Goal: Task Accomplishment & Management: Complete application form

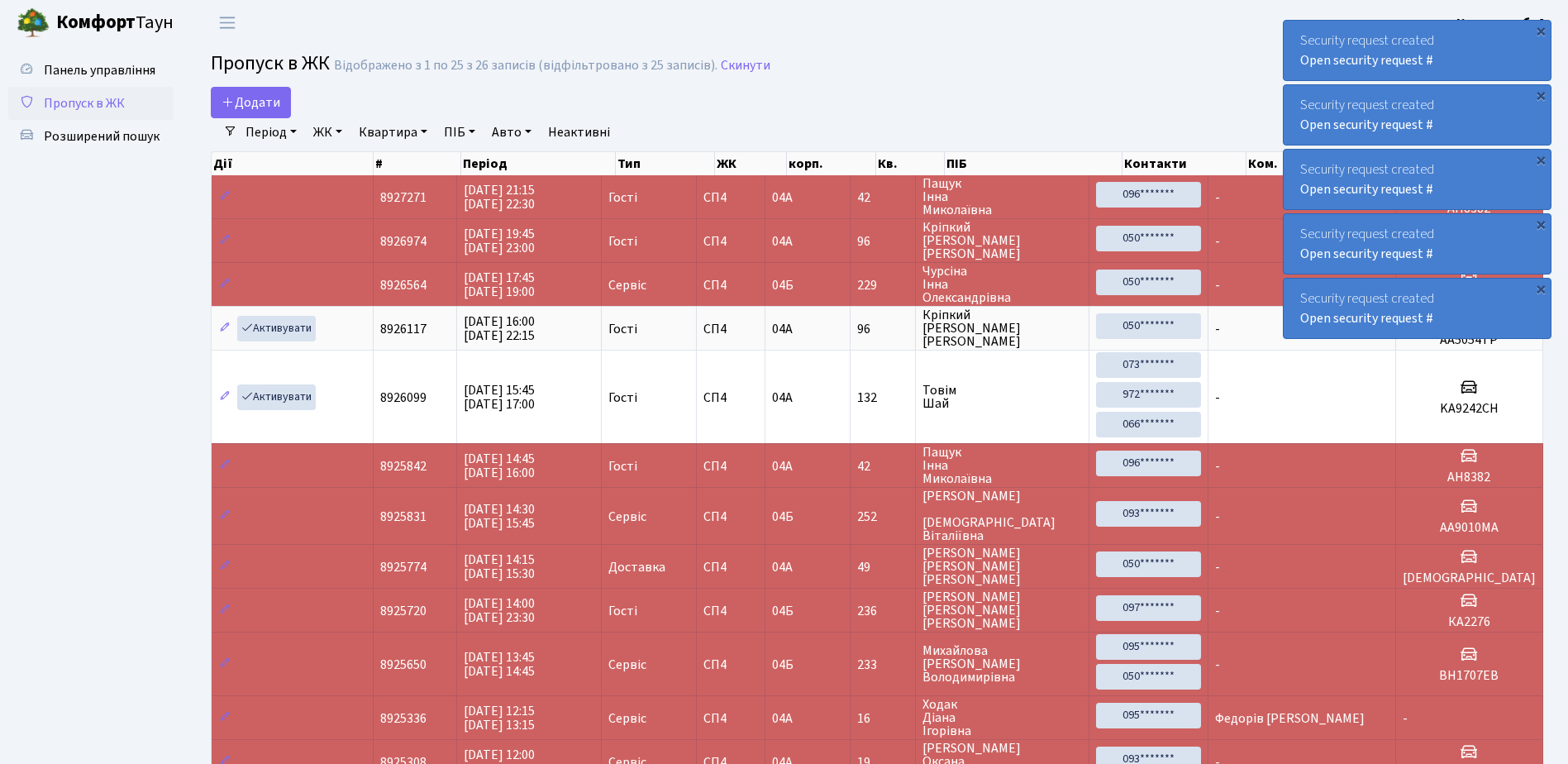
select select "25"
click at [256, 101] on span "Додати" at bounding box center [250, 102] width 59 height 18
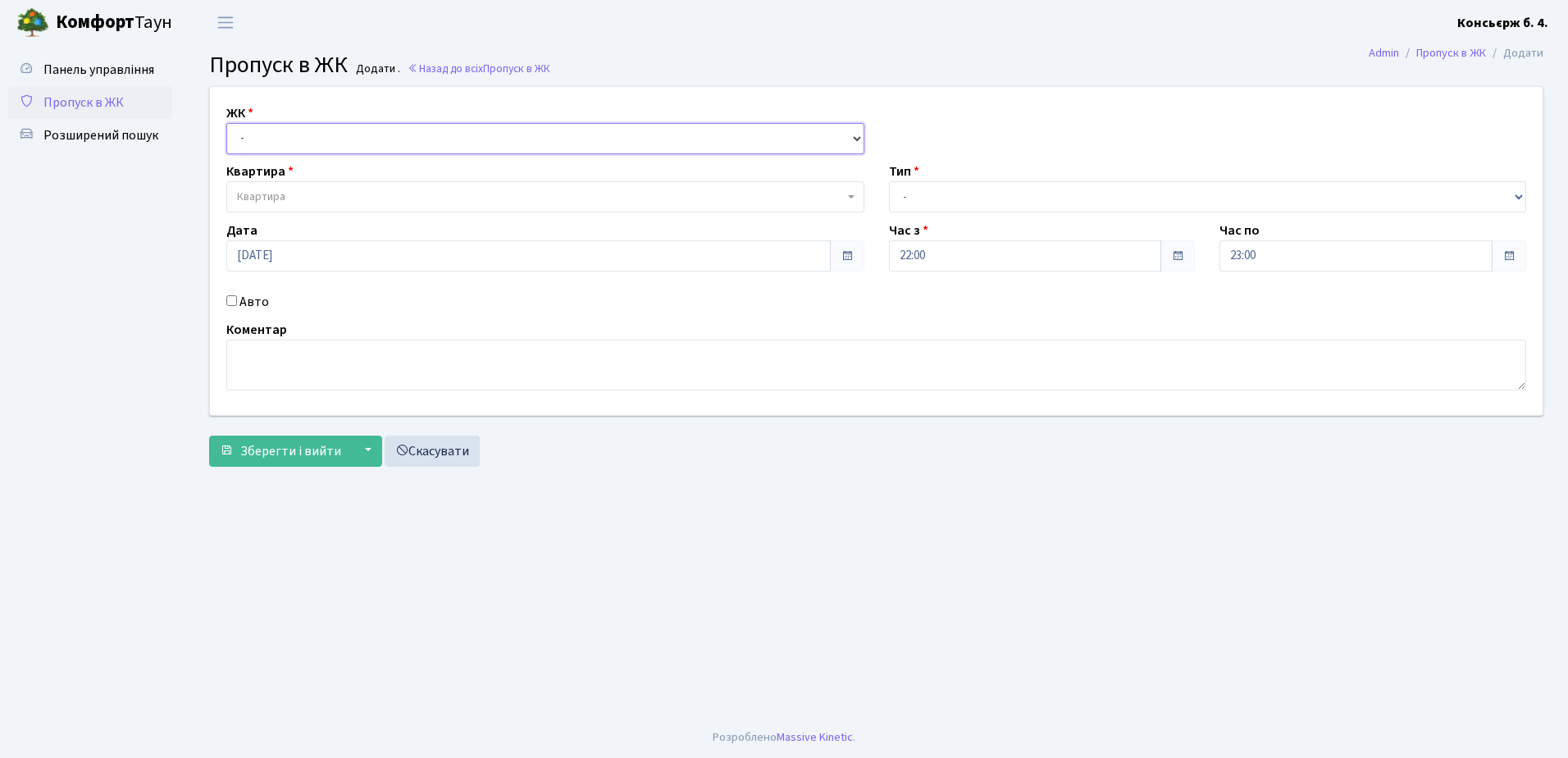
click at [294, 142] on select "- СП4, Столичне шосе, 5" at bounding box center [544, 139] width 638 height 31
select select "325"
click at [226, 123] on select "- СП4, Столичне шосе, 5" at bounding box center [544, 139] width 638 height 31
select select
click at [308, 192] on span "Квартира" at bounding box center [540, 197] width 607 height 16
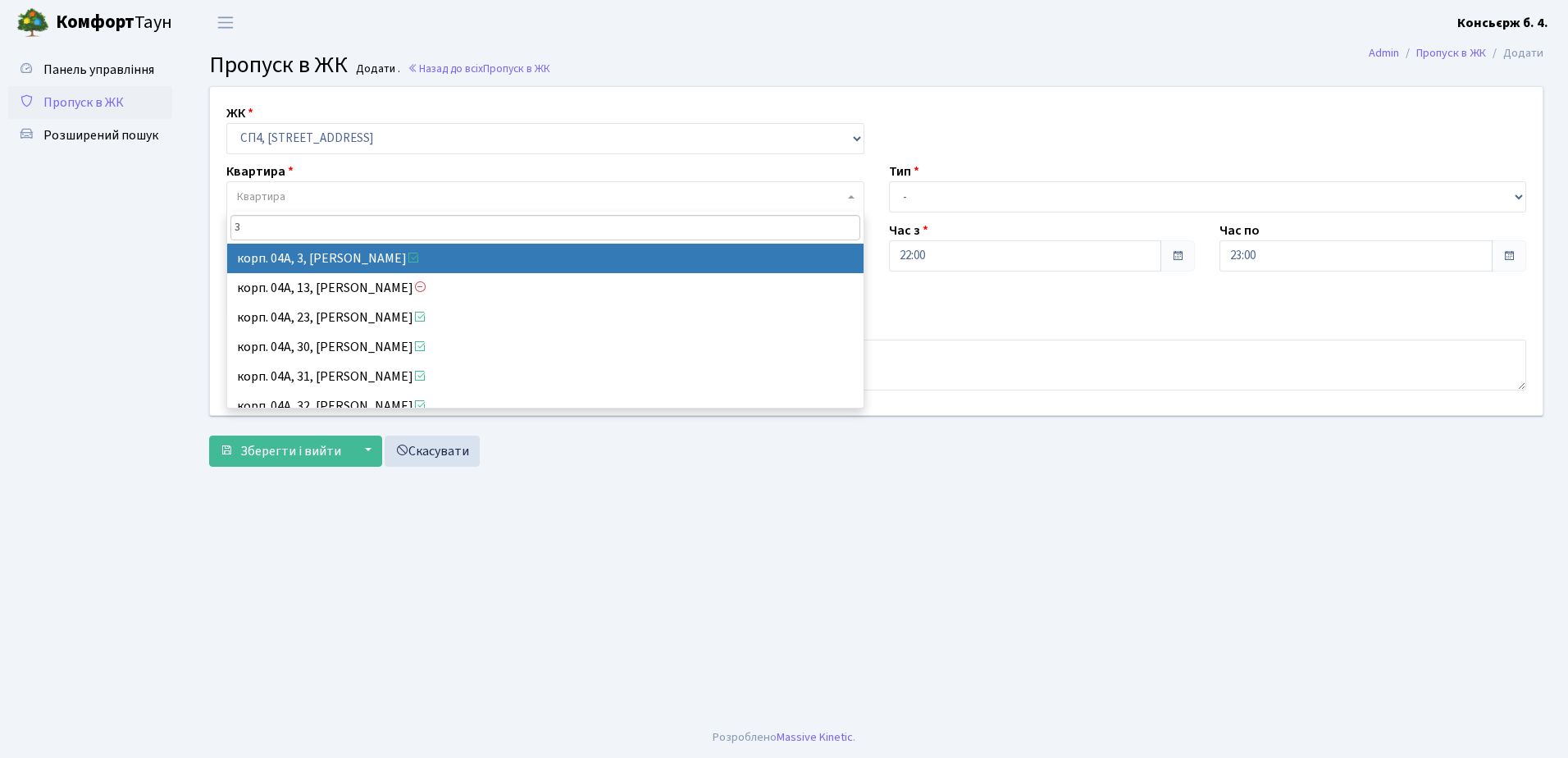
type input "3"
select select "21031"
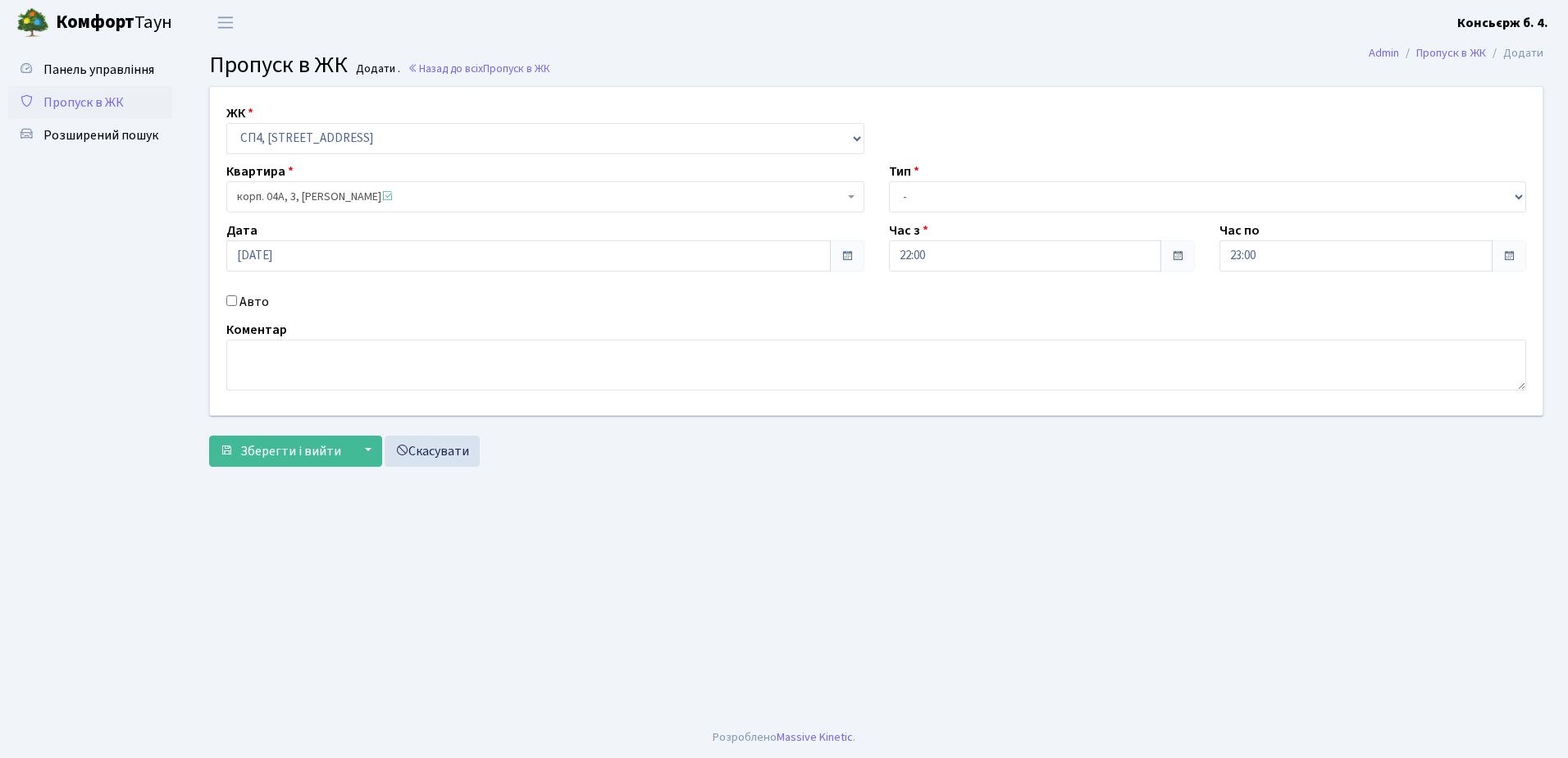
click at [232, 297] on input "Авто" at bounding box center [231, 300] width 11 height 11
checkbox input "true"
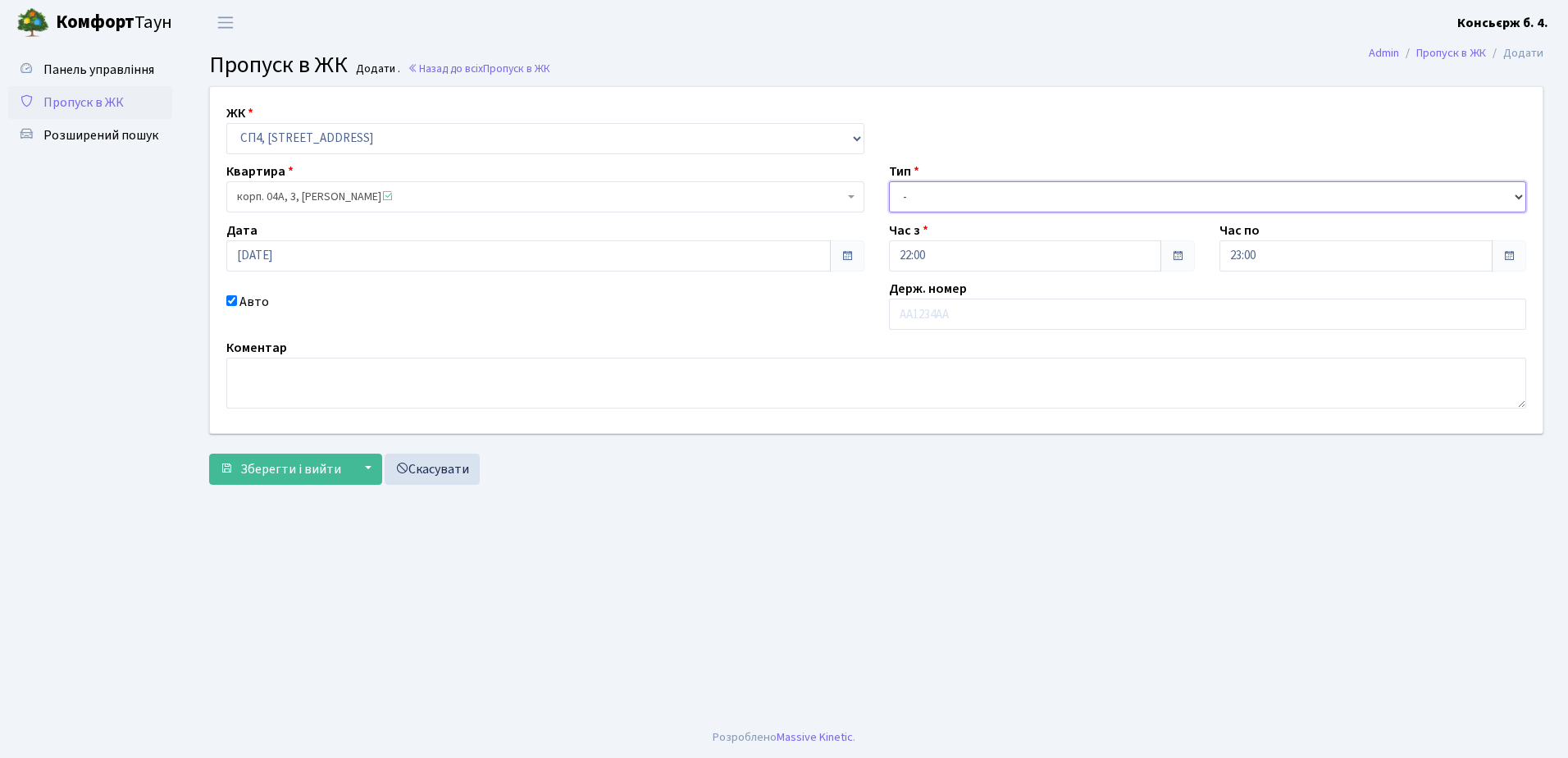
click at [1033, 198] on select "- Доставка Таксі Гості Сервіс" at bounding box center [1208, 197] width 638 height 31
select select "18"
click at [889, 181] on select "- Доставка Таксі Гості Сервіс" at bounding box center [1208, 197] width 638 height 31
click at [977, 311] on input "text" at bounding box center [1208, 314] width 638 height 31
type input "ф"
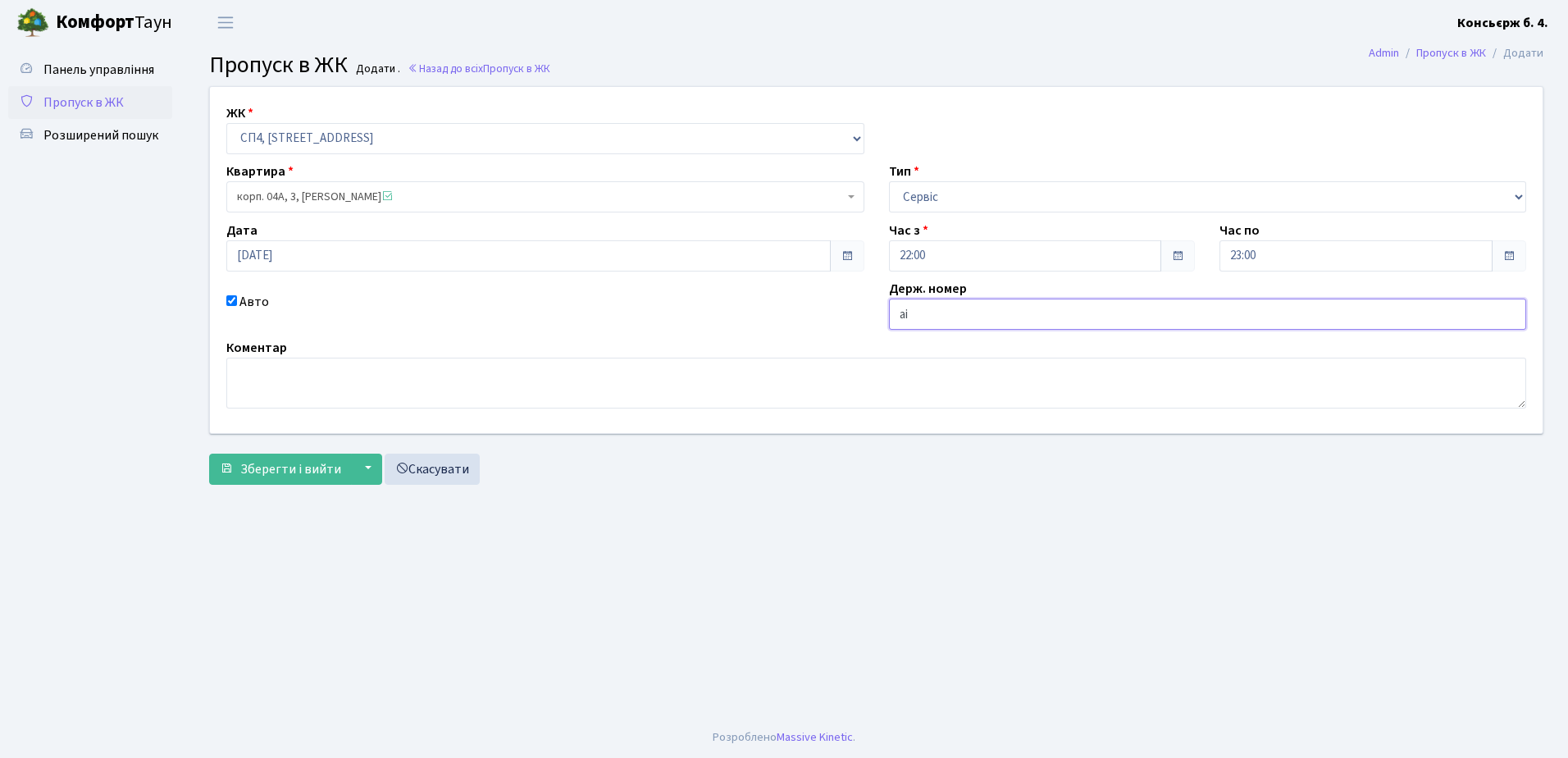
type input "а"
type input "АІ1160АТ"
click at [275, 466] on span "Зберегти і вийти" at bounding box center [290, 469] width 101 height 18
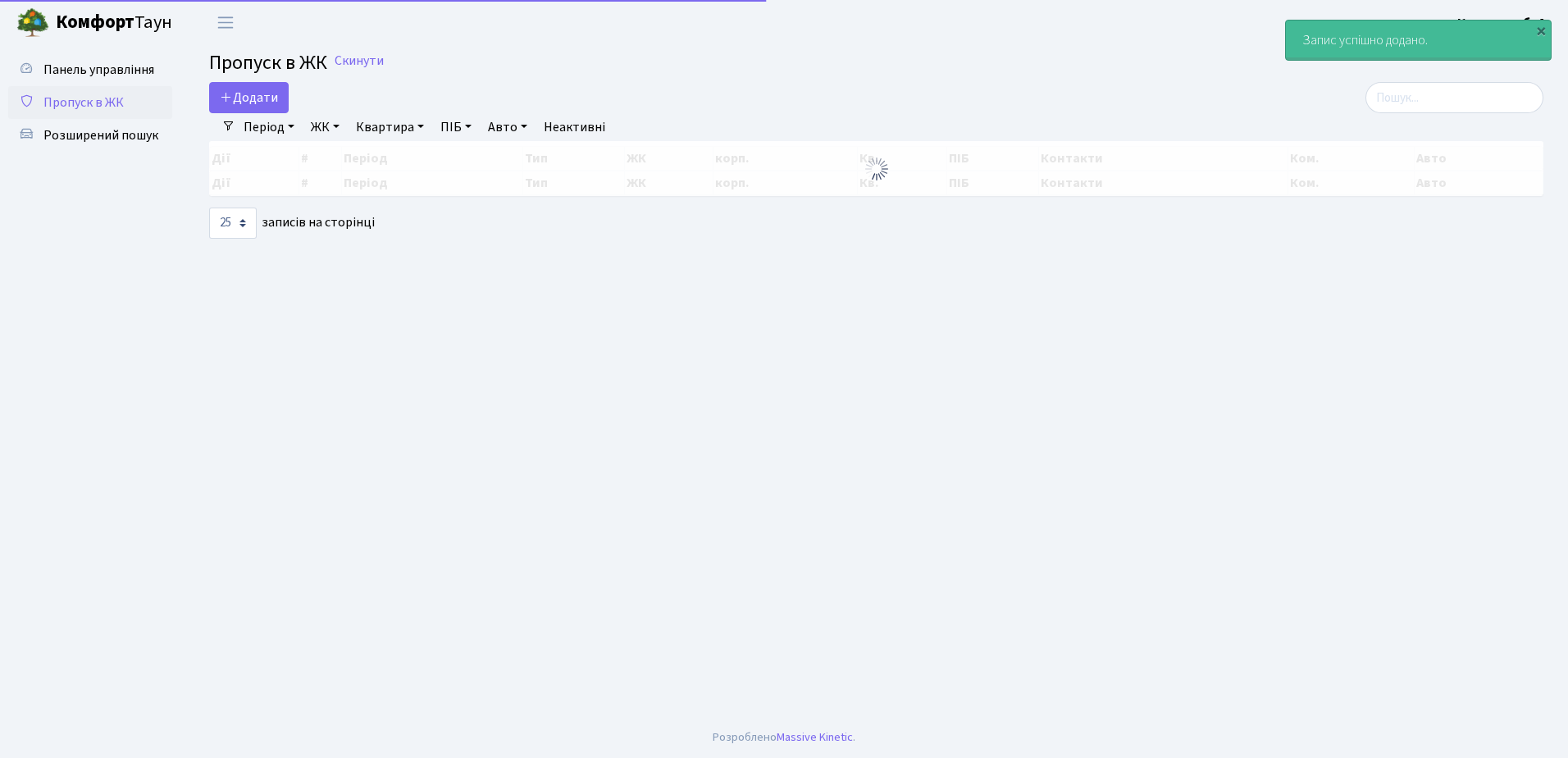
select select "25"
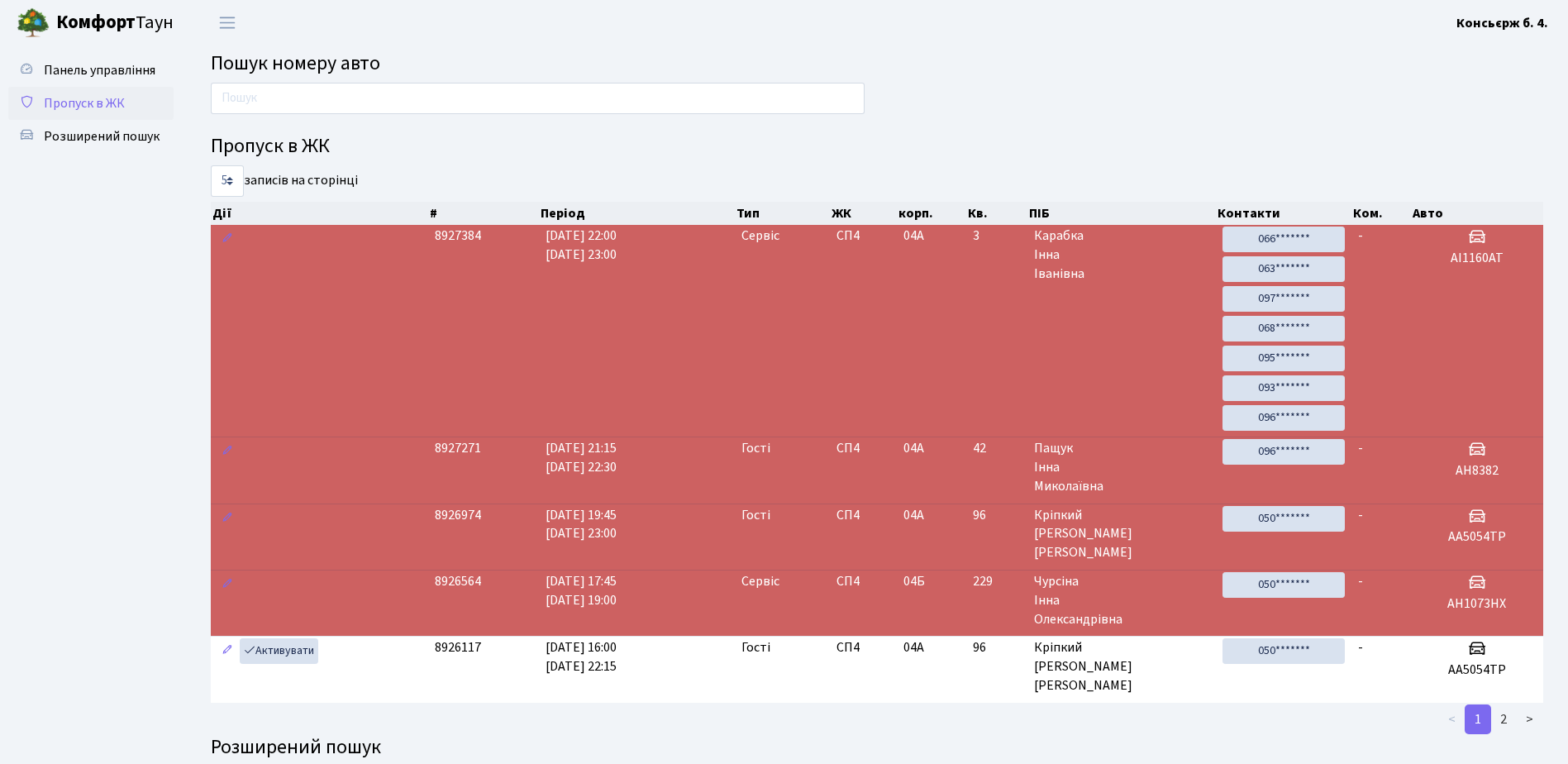
click at [100, 100] on span "Пропуск в ЖК" at bounding box center [84, 103] width 81 height 18
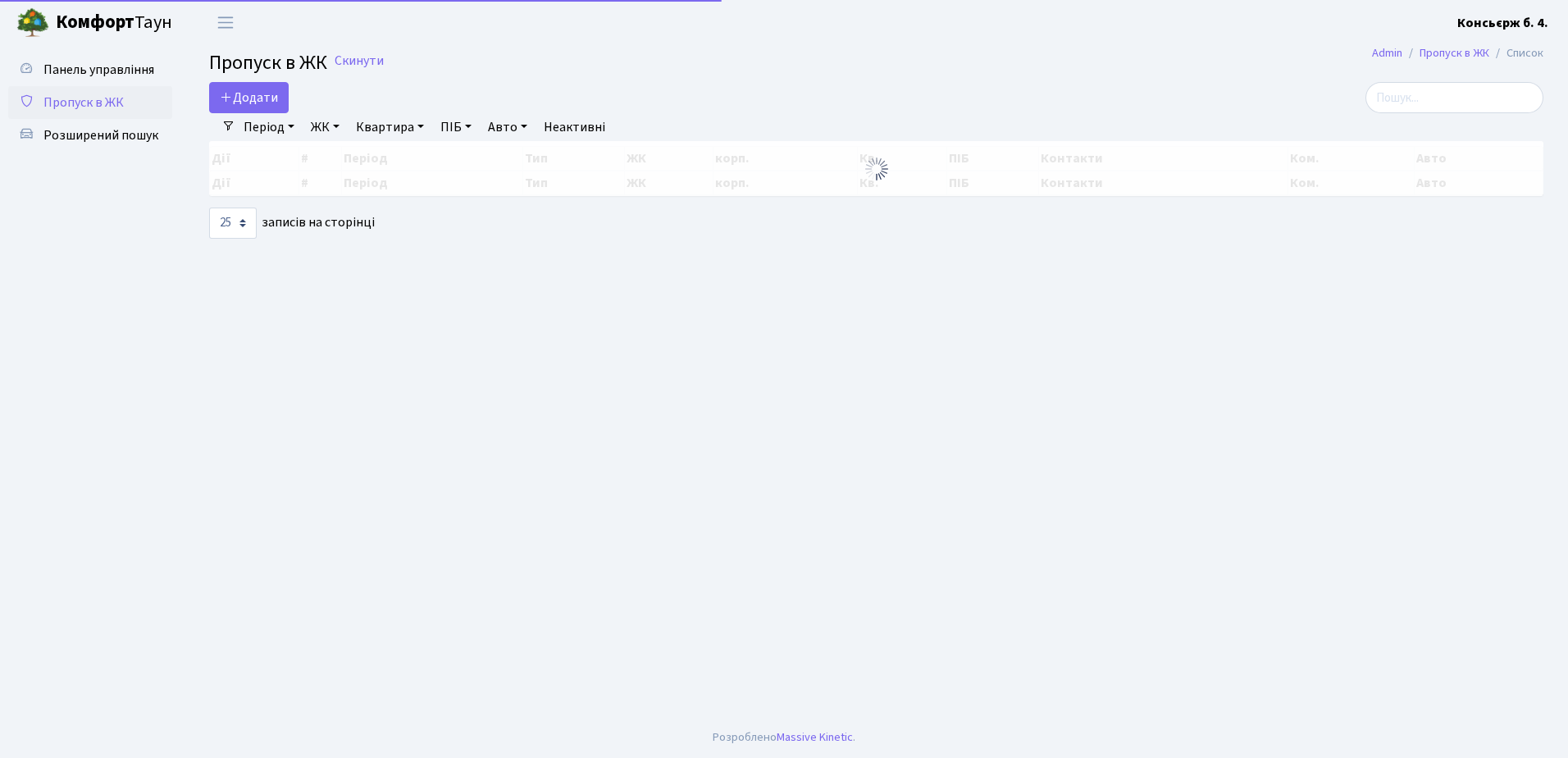
select select "25"
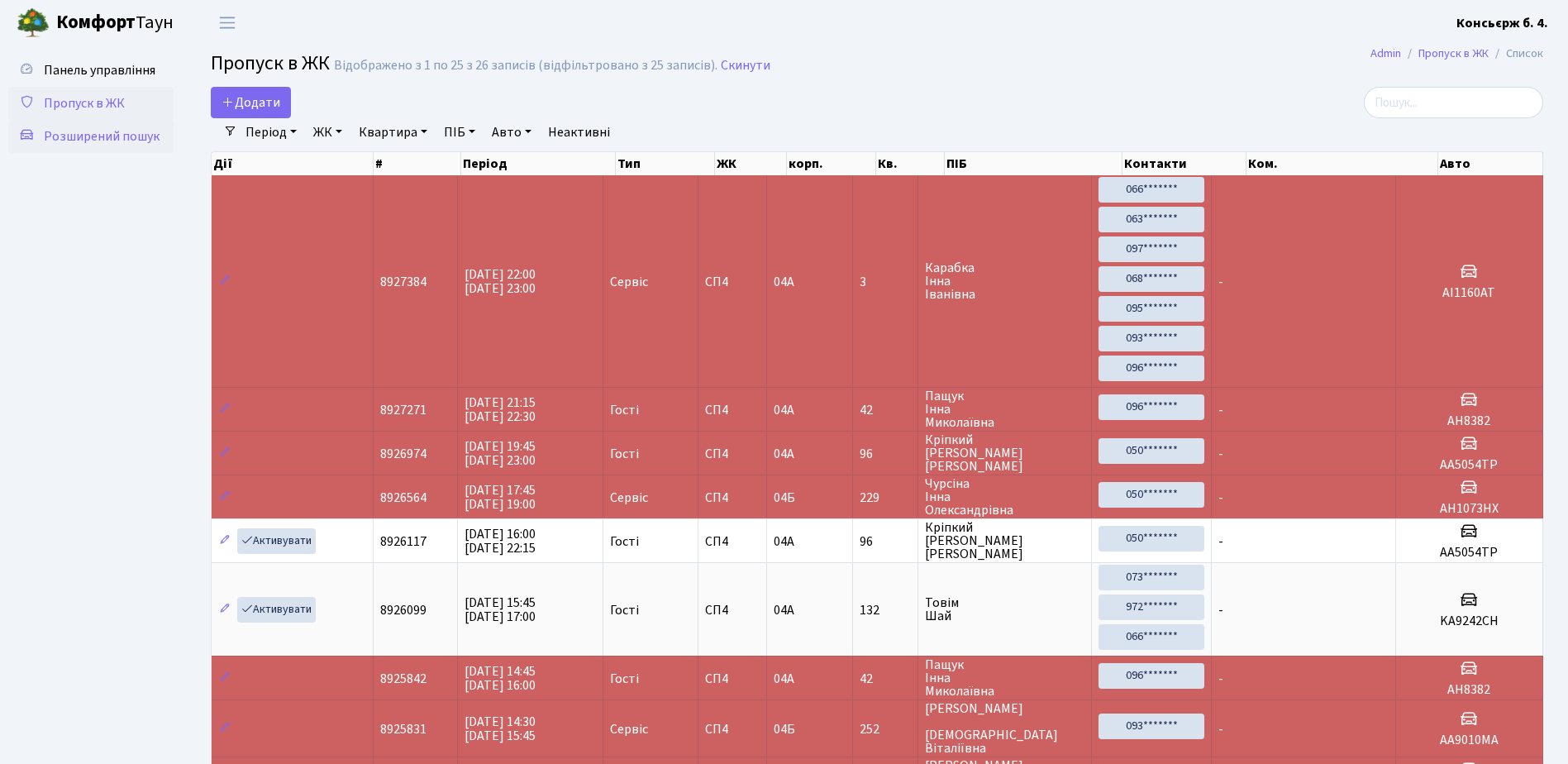
click at [106, 131] on span "Розширений пошук" at bounding box center [101, 136] width 116 height 18
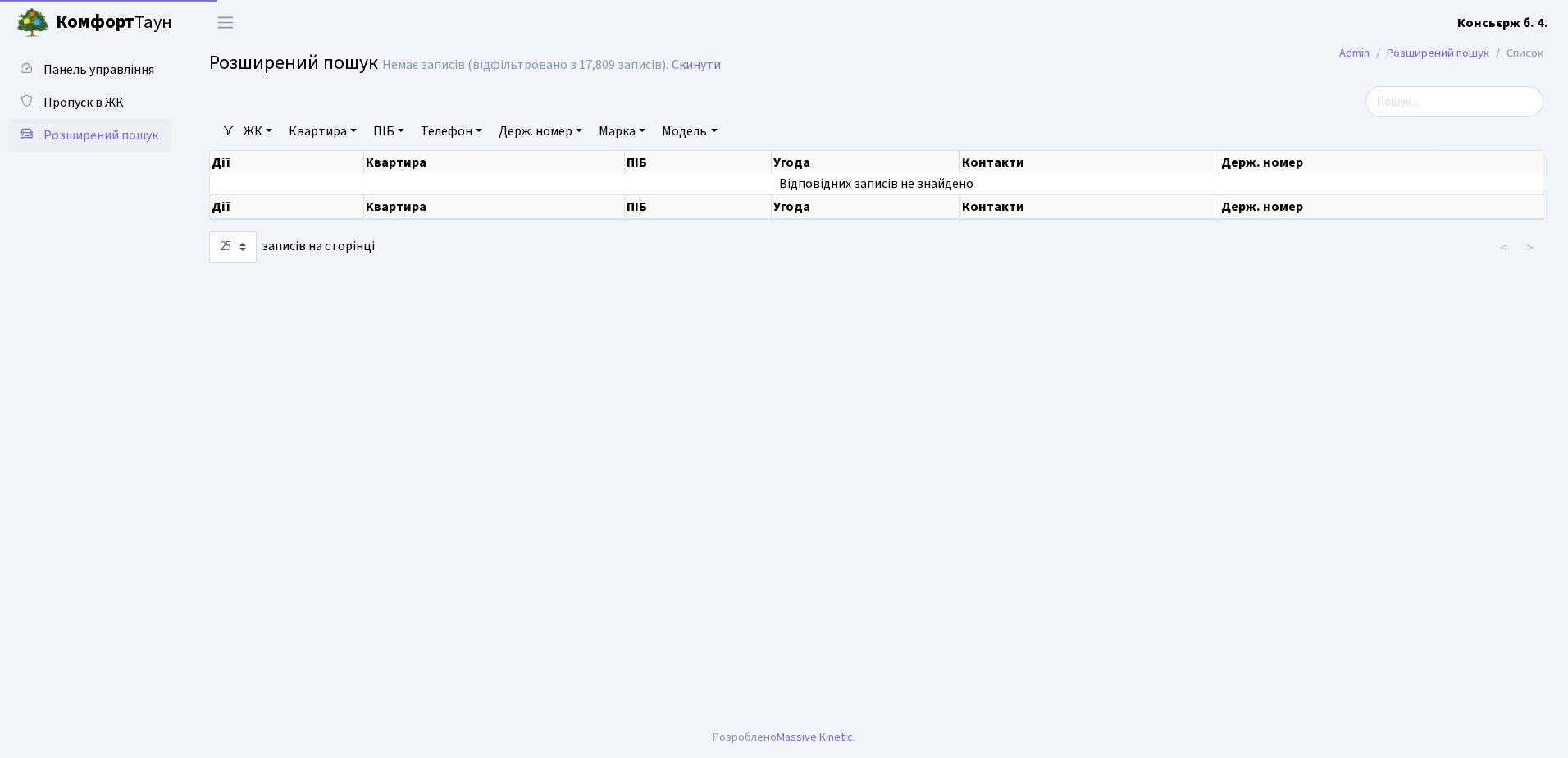
select select "25"
click at [97, 99] on span "Пропуск в ЖК" at bounding box center [83, 102] width 80 height 18
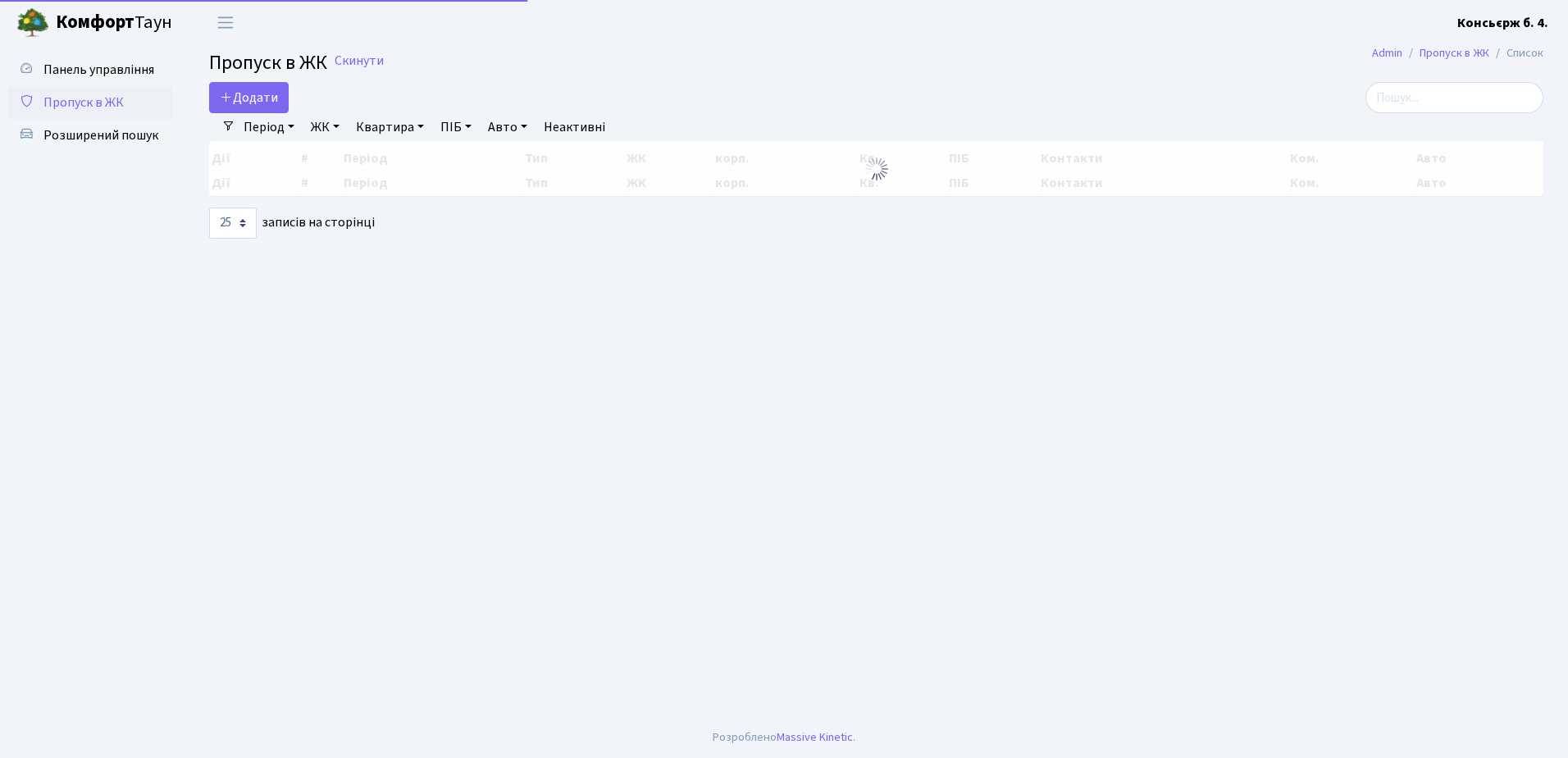
select select "25"
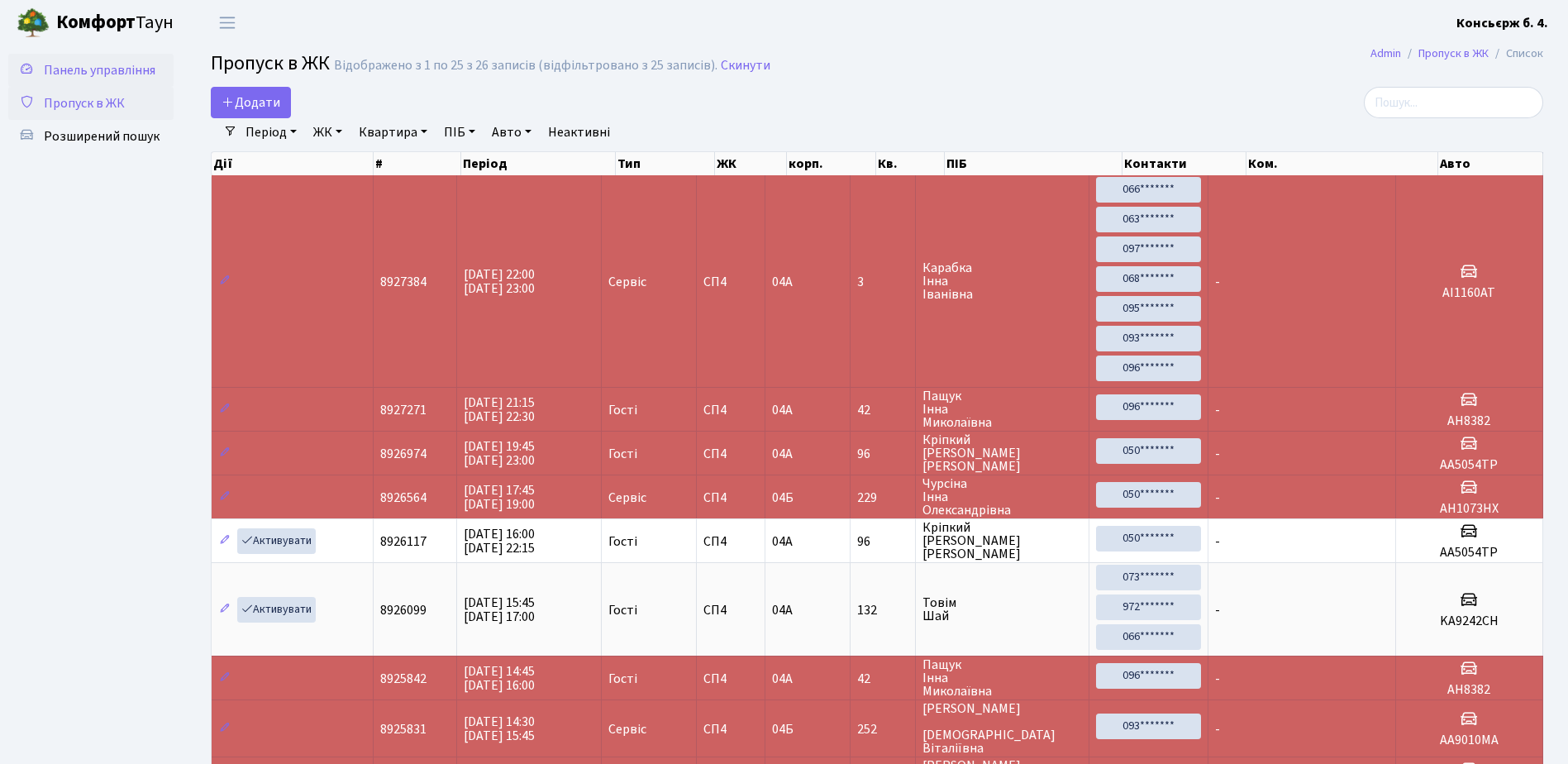
click at [99, 69] on span "Панель управління" at bounding box center [100, 71] width 111 height 18
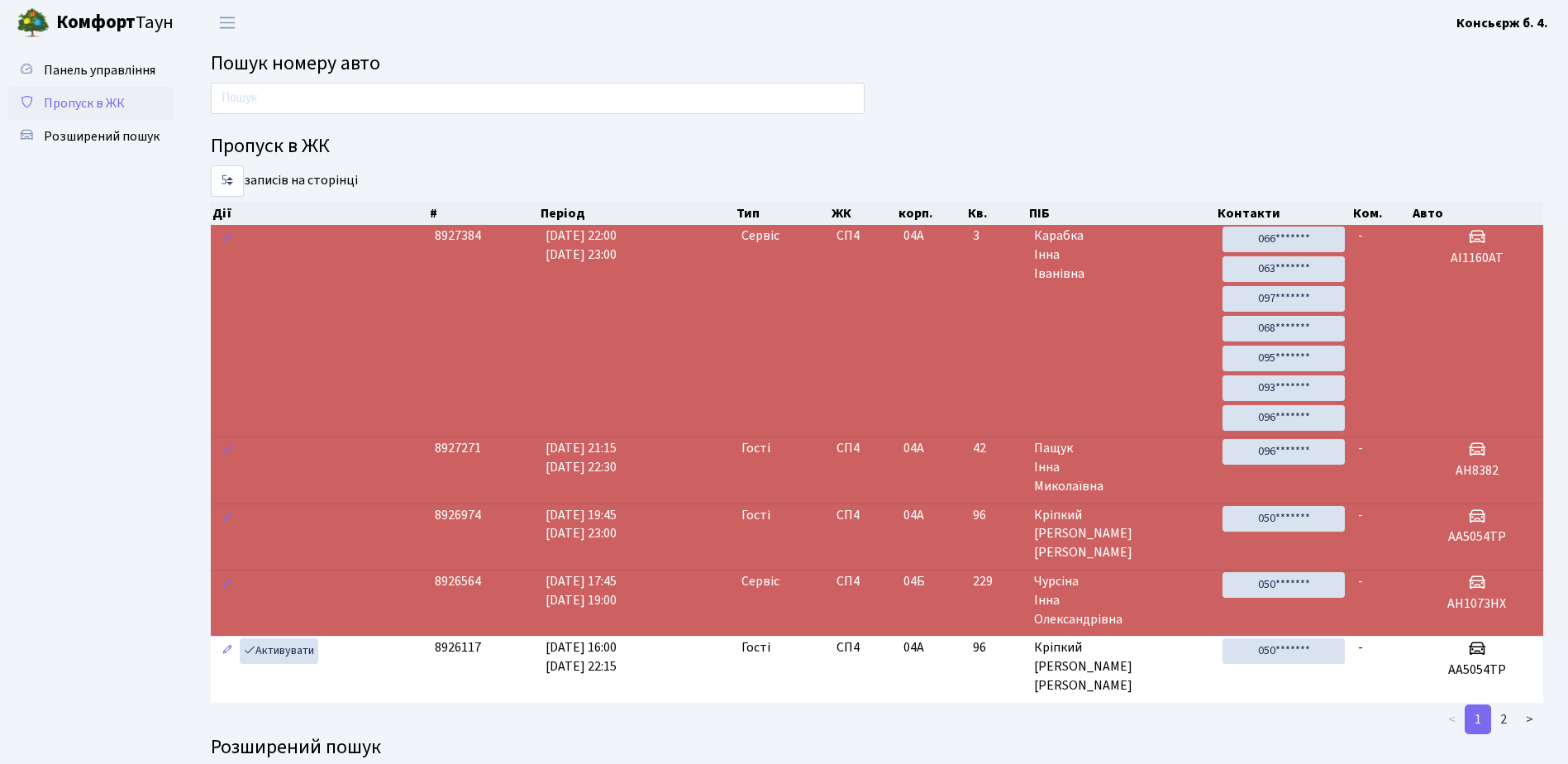
click at [88, 100] on span "Пропуск в ЖК" at bounding box center [84, 103] width 81 height 18
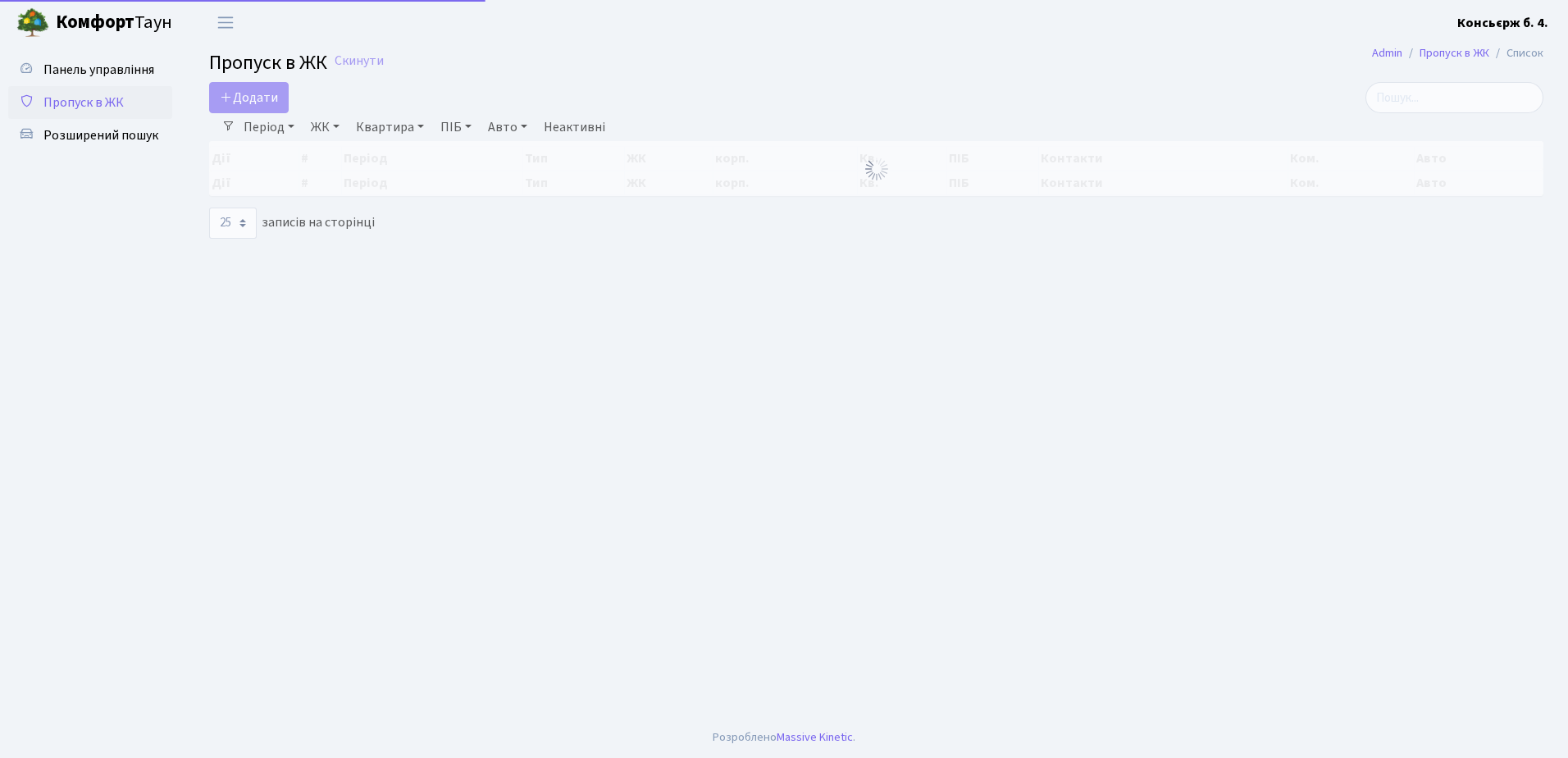
select select "25"
